Goal: Task Accomplishment & Management: Manage account settings

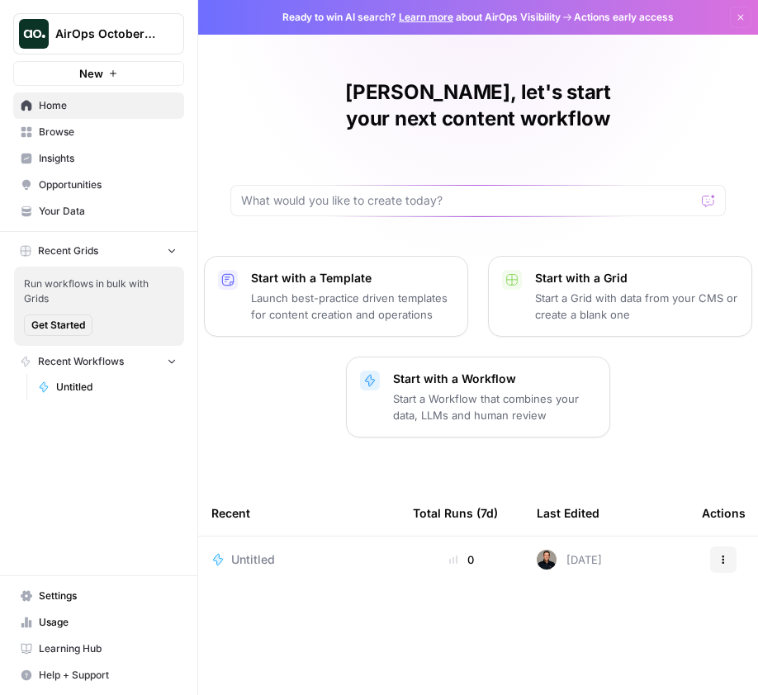
click at [78, 623] on span "Usage" at bounding box center [108, 622] width 138 height 15
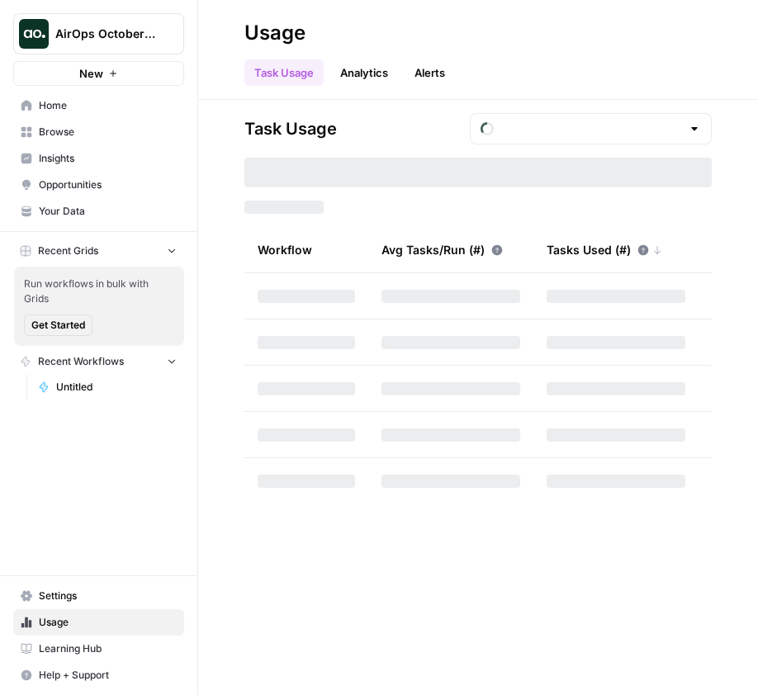
type input "October Tasks"
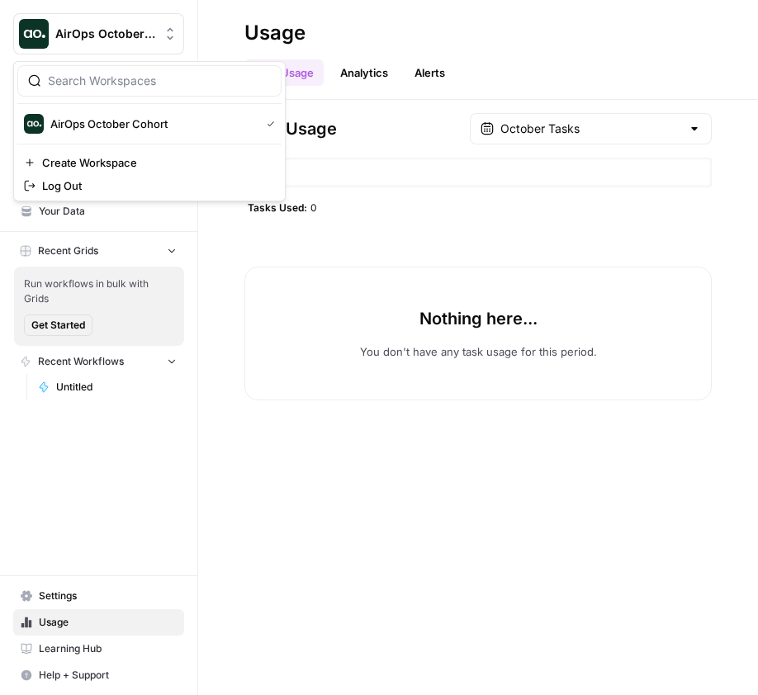
click at [101, 41] on span "AirOps October Cohort" at bounding box center [105, 34] width 100 height 17
click at [102, 116] on span "AirOps October Cohort" at bounding box center [151, 124] width 203 height 17
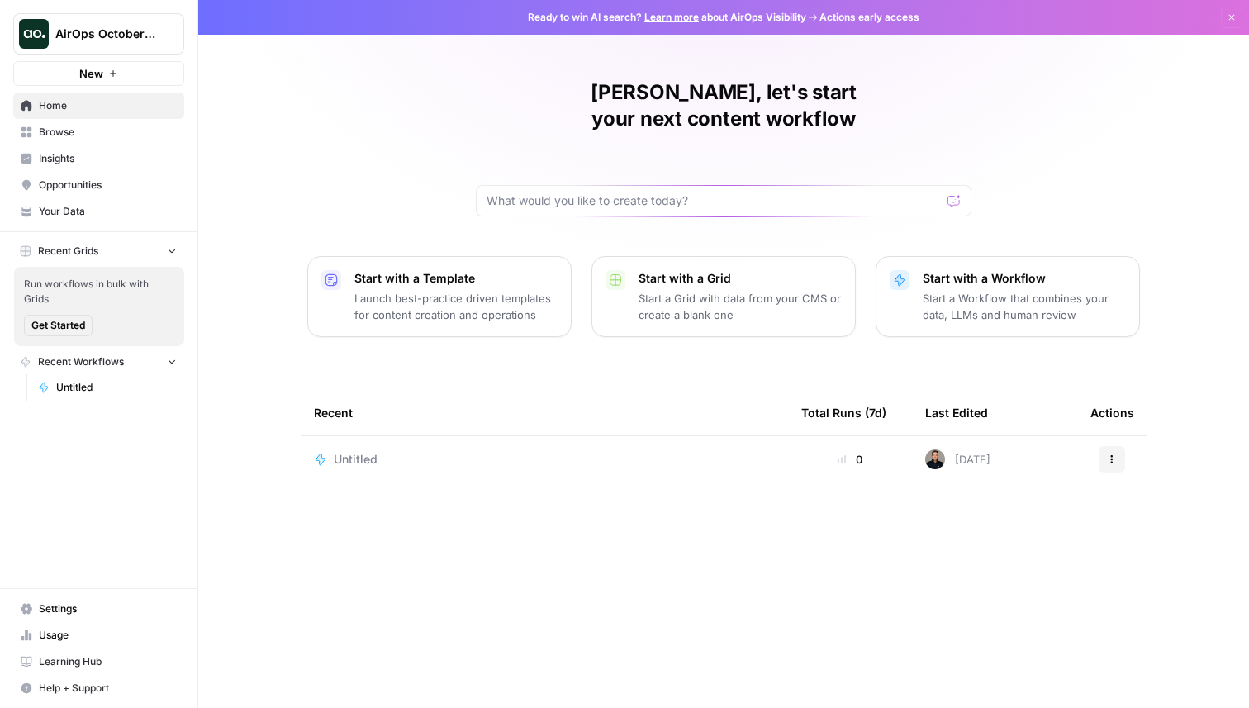
click at [72, 609] on span "Settings" at bounding box center [108, 608] width 138 height 15
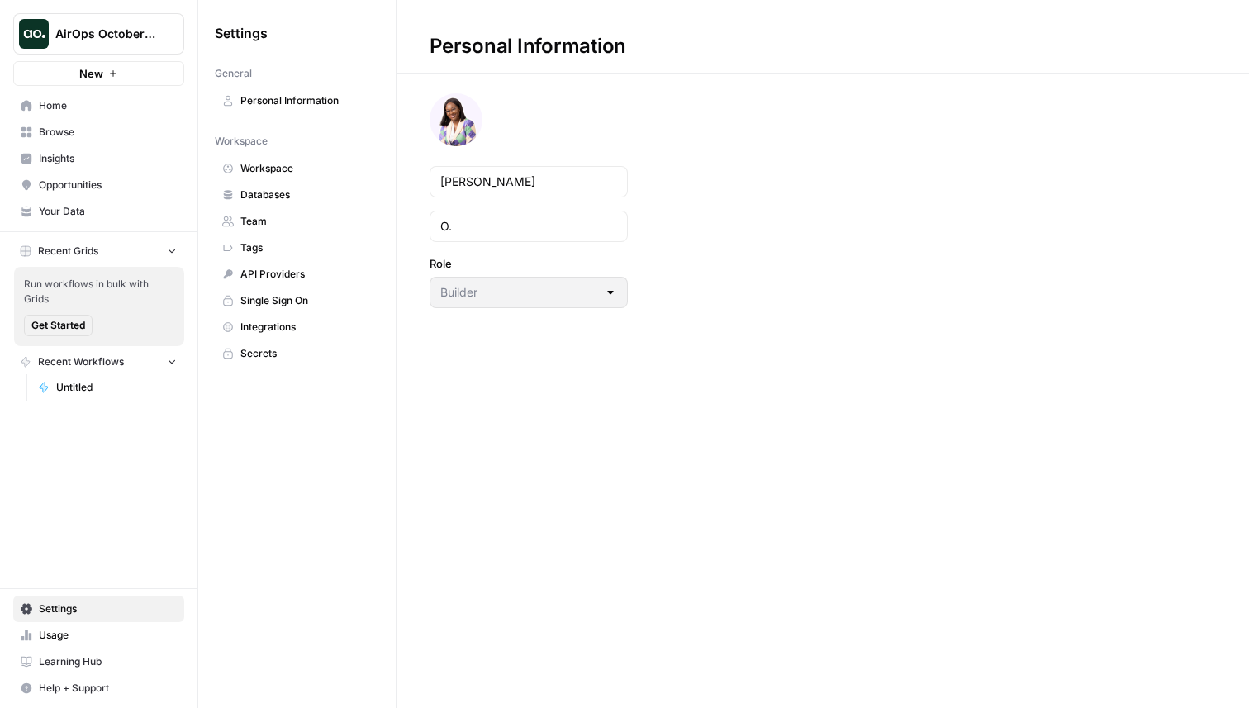
click at [269, 225] on span "Team" at bounding box center [305, 221] width 131 height 15
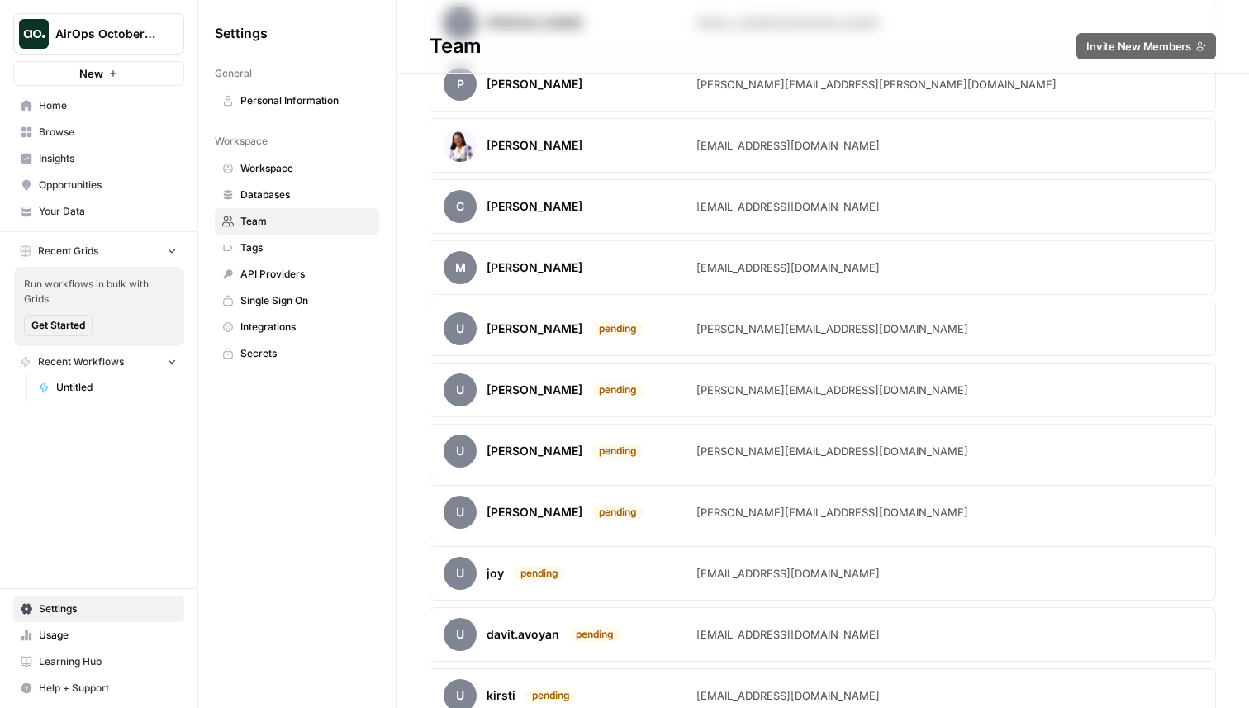
scroll to position [1446, 0]
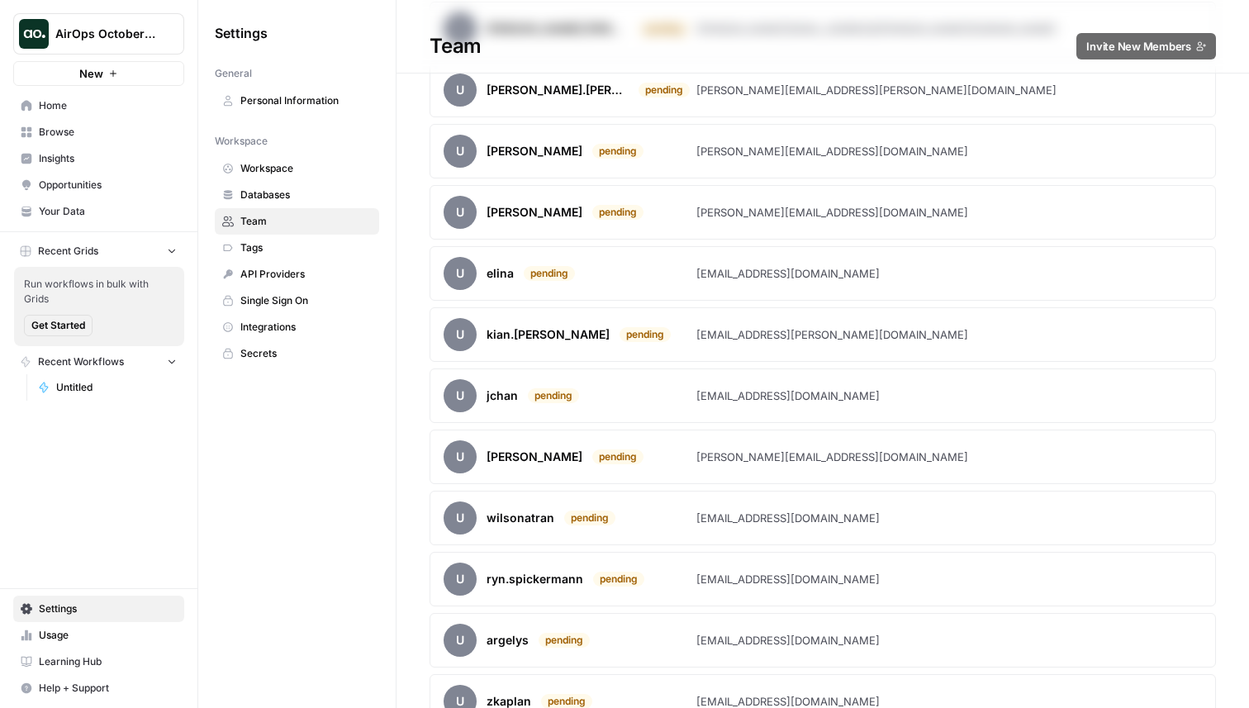
scroll to position [5557, 0]
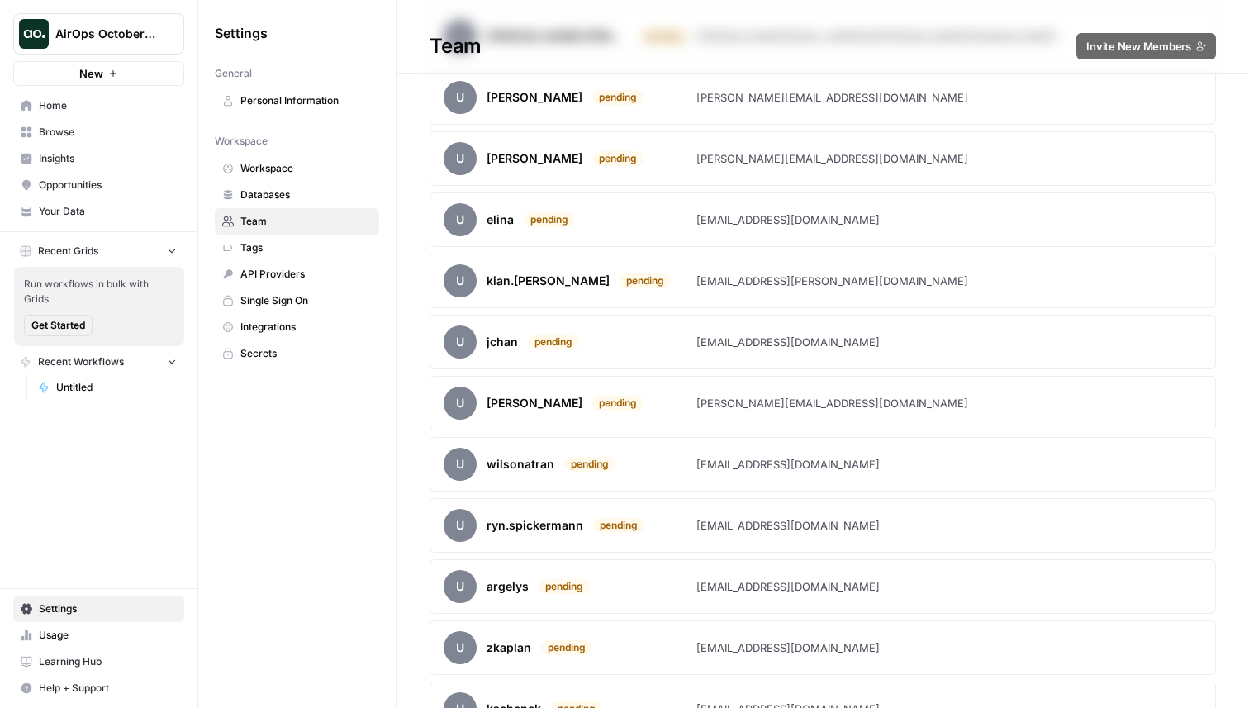
scroll to position [5556, 0]
